Goal: Use online tool/utility

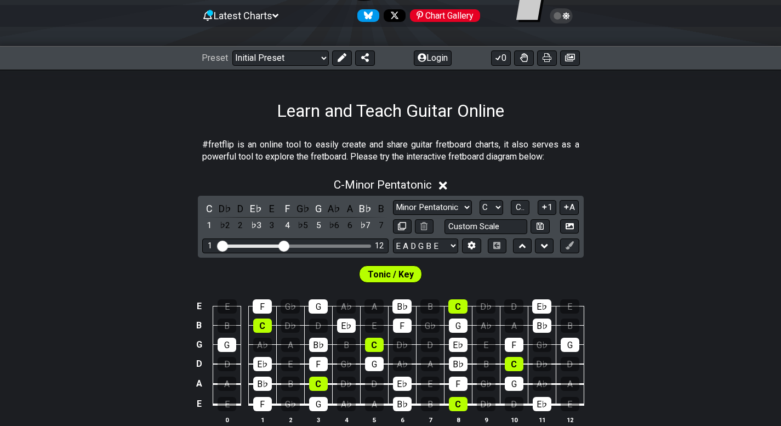
scroll to position [110, 0]
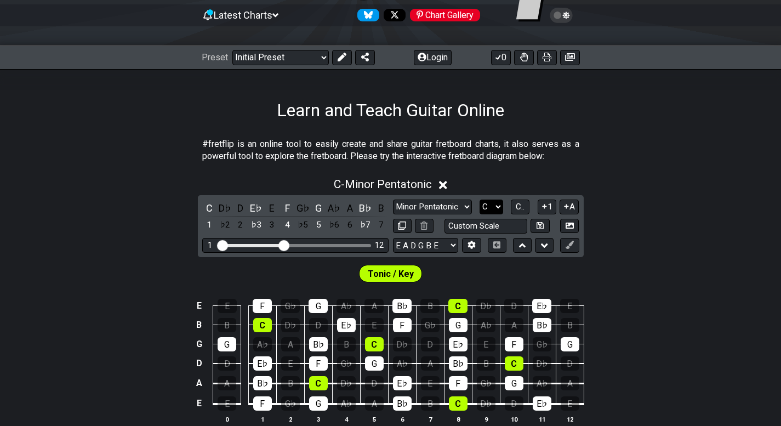
click at [485, 208] on select "A♭ A A♯ B♭ B C C♯ D♭ D D♯ E♭ E F F♯ G♭ G G♯" at bounding box center [492, 207] width 24 height 15
click at [480, 200] on select "A♭ A A♯ B♭ B C C♯ D♭ D D♯ E♭ E F F♯ G♭ G G♯" at bounding box center [492, 207] width 24 height 15
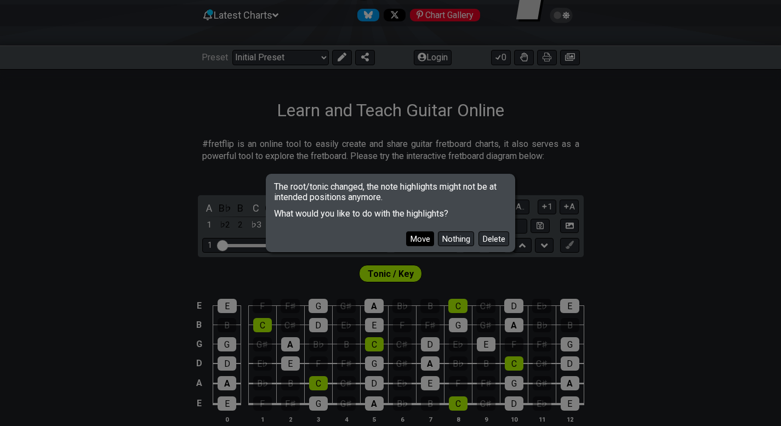
click at [414, 243] on button "Move" at bounding box center [420, 238] width 28 height 15
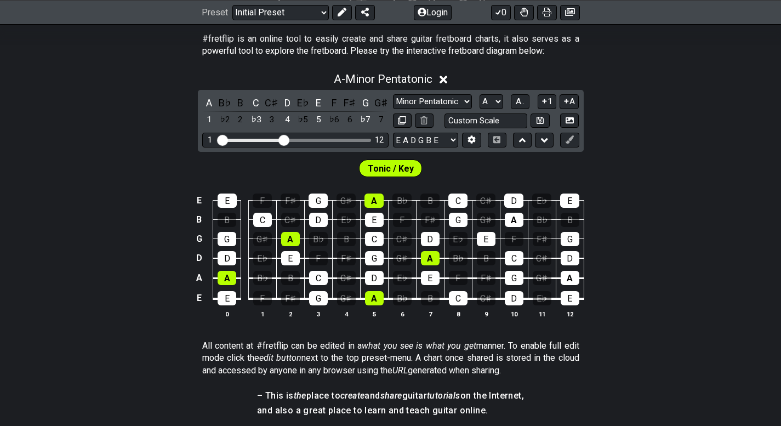
scroll to position [219, 0]
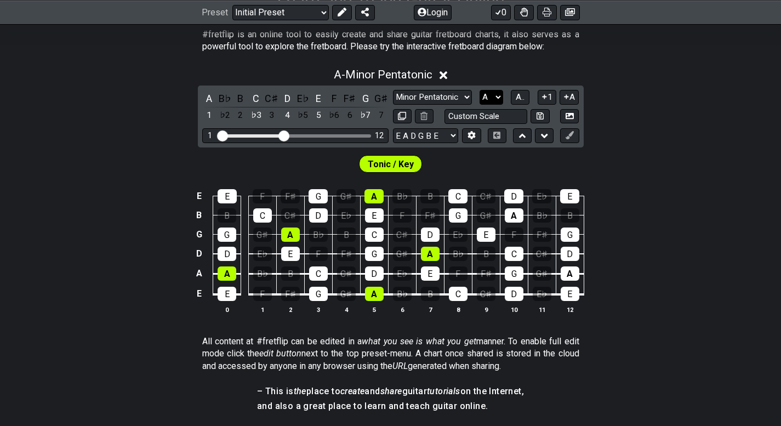
click at [491, 97] on select "A♭ A A♯ B♭ B C C♯ D♭ D D♯ E♭ E F F♯ G♭ G G♯" at bounding box center [492, 97] width 24 height 15
select select "F"
click at [480, 90] on select "A♭ A A♯ B♭ B C C♯ D♭ D D♯ E♭ E F F♯ G♭ G G♯" at bounding box center [492, 97] width 24 height 15
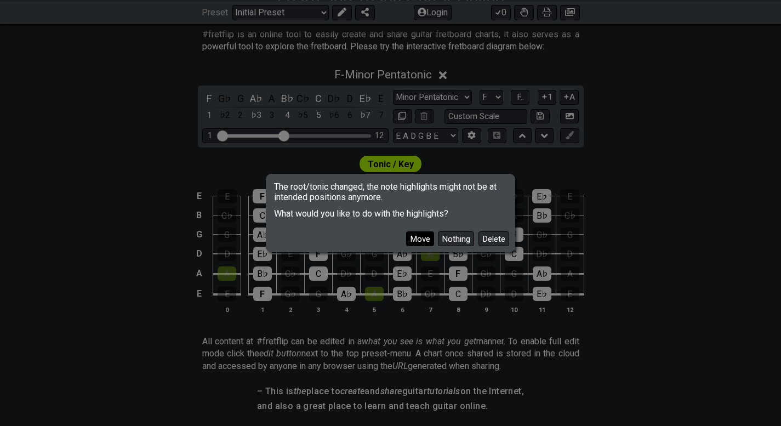
click at [406, 237] on button "Move" at bounding box center [420, 238] width 28 height 15
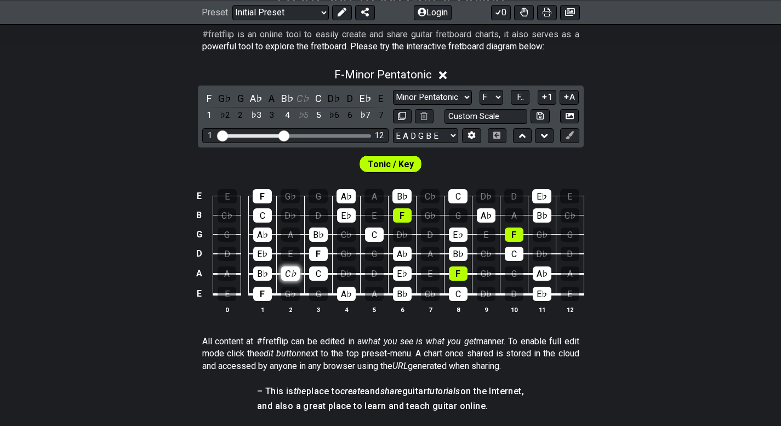
click at [286, 275] on div "C♭" at bounding box center [290, 273] width 19 height 14
click at [298, 96] on div "C♭" at bounding box center [303, 98] width 14 height 15
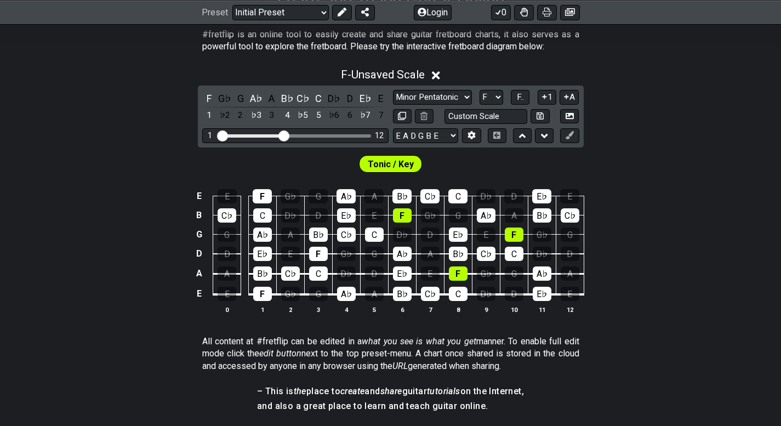
click at [709, 355] on section "All content at #fretflip can be edited in a what you see is what you get manner…" at bounding box center [390, 356] width 781 height 50
click at [647, 123] on div "F - Unsaved Scale F G♭ G A♭ A B♭ C♭ C D♭ D E♭ E 1 ♭2 2 ♭3 3 4 ♭5 5 ♭6 6 ♭7 7 Mi…" at bounding box center [390, 194] width 781 height 267
